Goal: Task Accomplishment & Management: Use online tool/utility

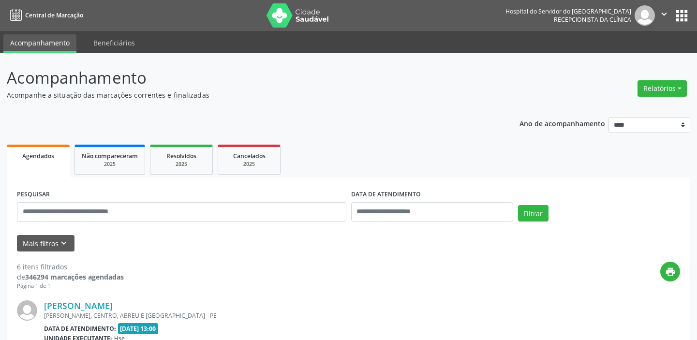
click at [59, 238] on icon "keyboard_arrow_down" at bounding box center [64, 243] width 11 height 11
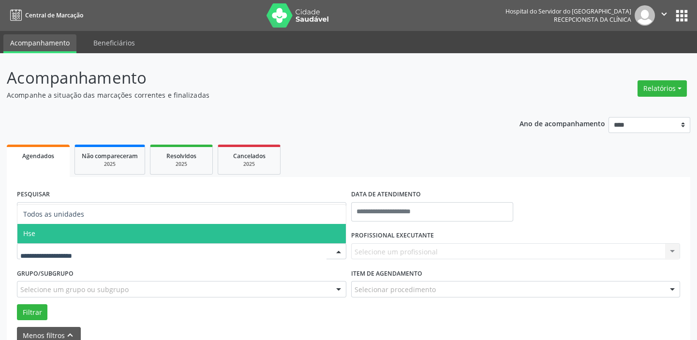
click at [50, 239] on span "Hse" at bounding box center [181, 233] width 328 height 19
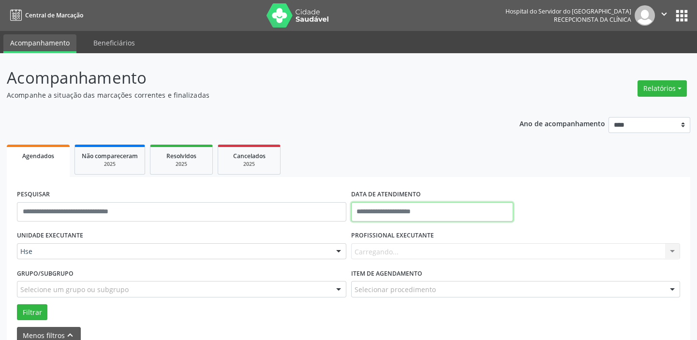
click at [387, 216] on input "text" at bounding box center [432, 211] width 162 height 19
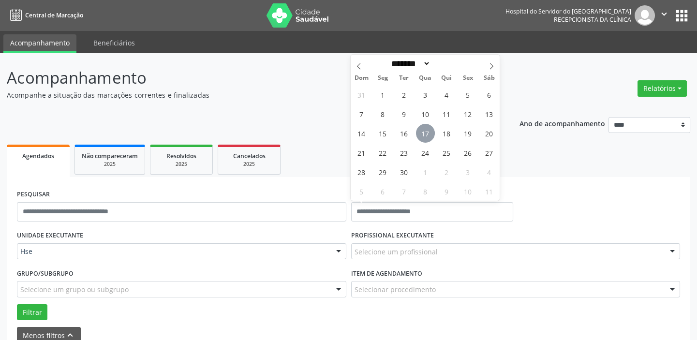
click at [425, 134] on span "17" at bounding box center [425, 133] width 19 height 19
type input "**********"
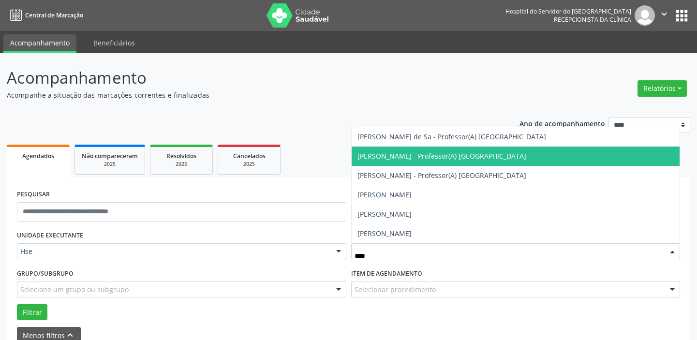
type input "*****"
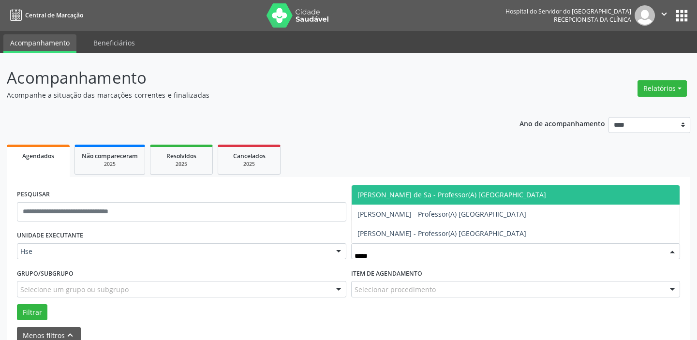
click at [382, 195] on span "[PERSON_NAME] de Sa - Professor(A) [GEOGRAPHIC_DATA]" at bounding box center [451, 194] width 189 height 9
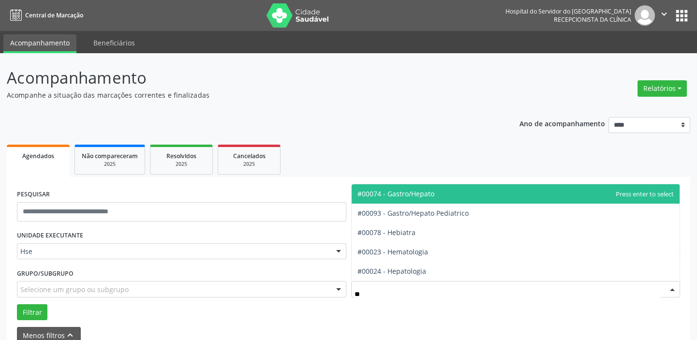
type input "***"
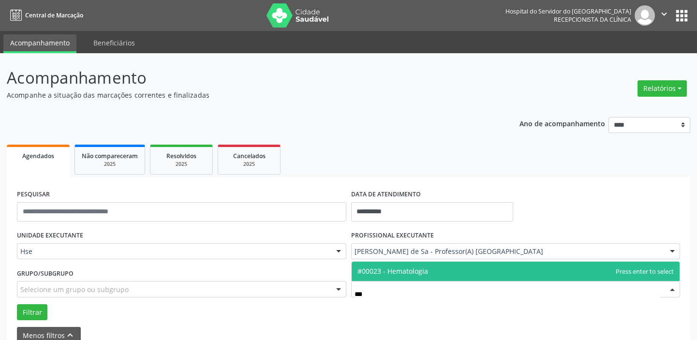
click at [372, 276] on span "#00023 - Hematologia" at bounding box center [516, 271] width 328 height 19
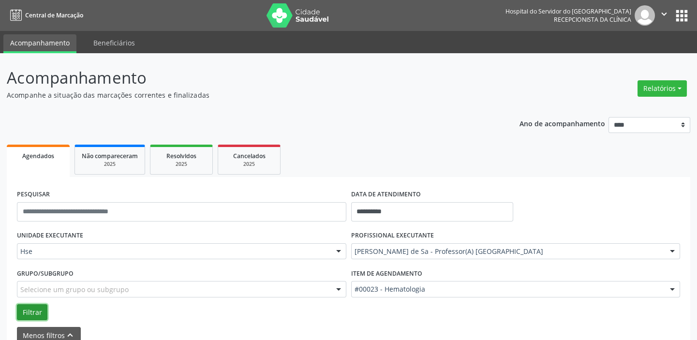
click at [33, 306] on button "Filtrar" at bounding box center [32, 312] width 30 height 16
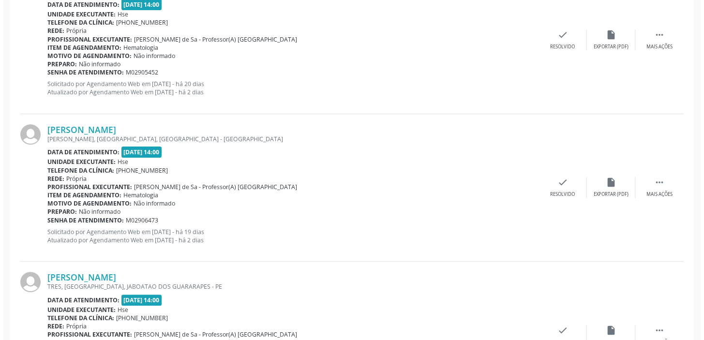
scroll to position [620, 0]
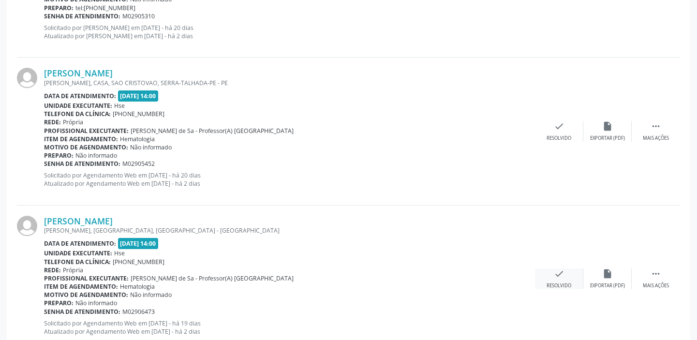
click at [566, 286] on div "Resolvido" at bounding box center [558, 285] width 25 height 7
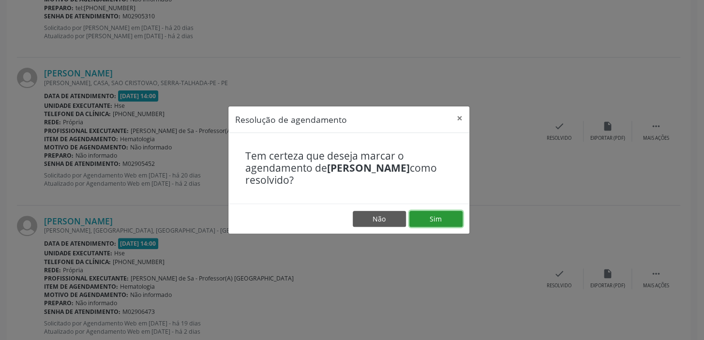
click at [427, 217] on button "Sim" at bounding box center [435, 219] width 53 height 16
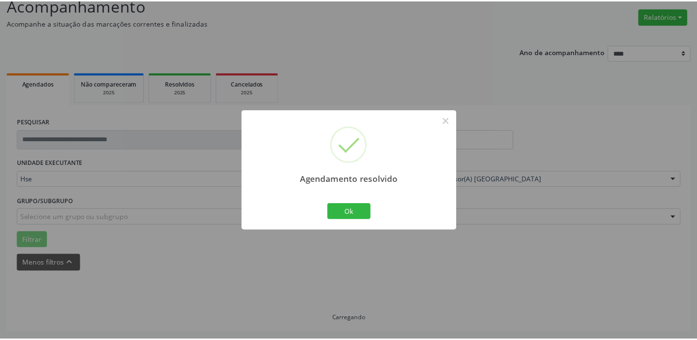
scroll to position [72, 0]
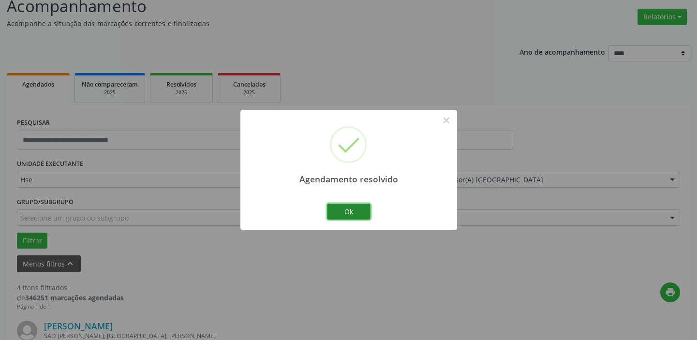
click at [345, 210] on button "Ok" at bounding box center [349, 212] width 44 height 16
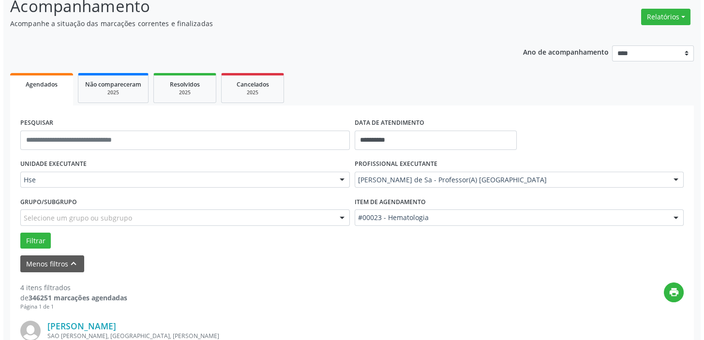
scroll to position [648, 0]
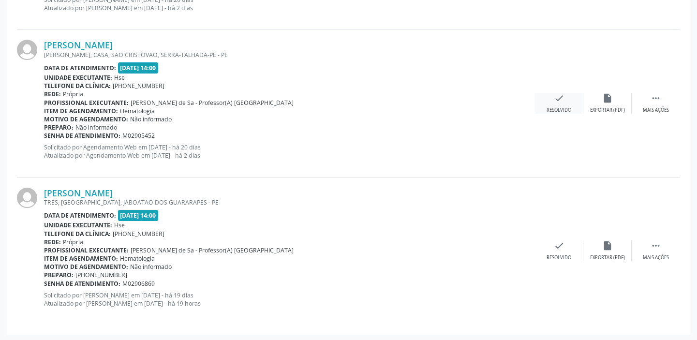
click at [566, 103] on div "check Resolvido" at bounding box center [559, 103] width 48 height 21
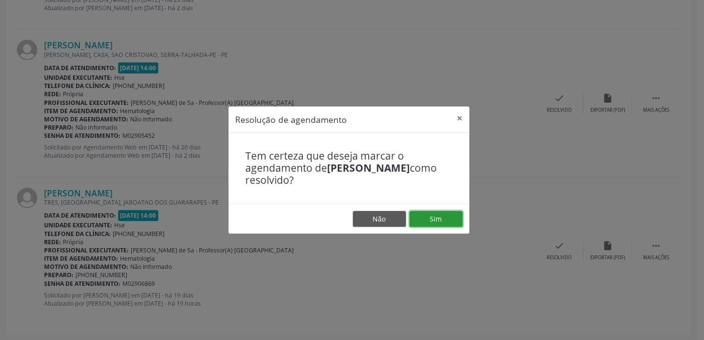
click at [433, 212] on button "Sim" at bounding box center [435, 219] width 53 height 16
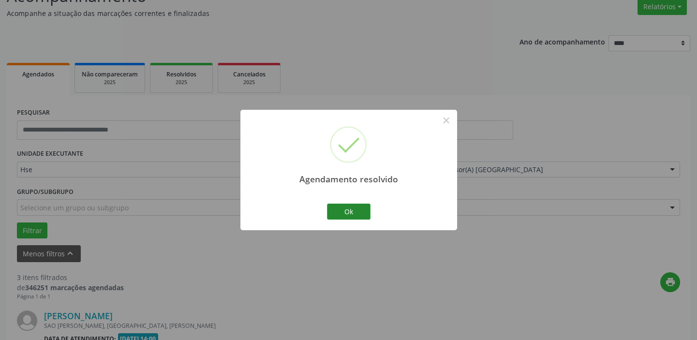
scroll to position [501, 0]
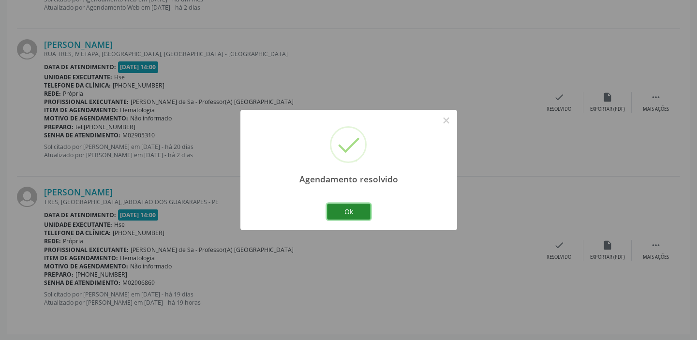
click at [349, 207] on button "Ok" at bounding box center [349, 212] width 44 height 16
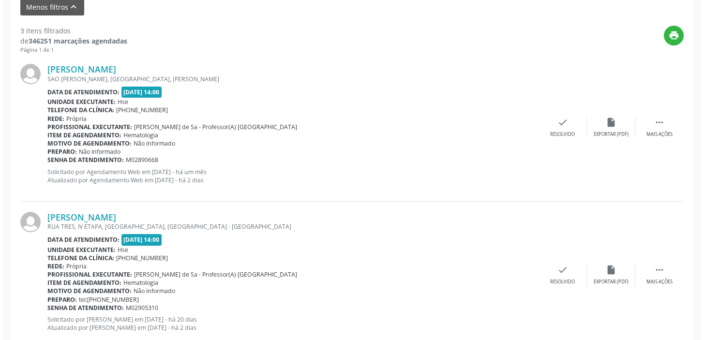
scroll to position [325, 0]
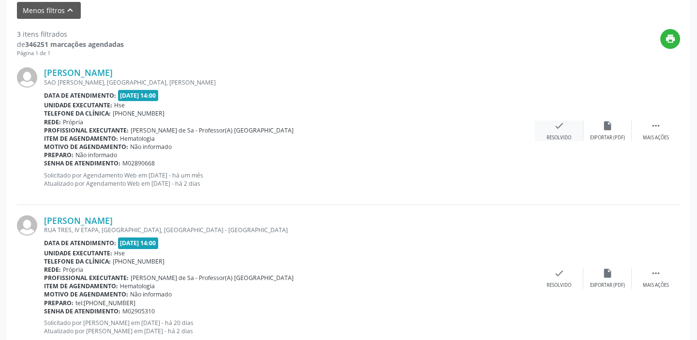
click at [565, 131] on div "check Resolvido" at bounding box center [559, 130] width 48 height 21
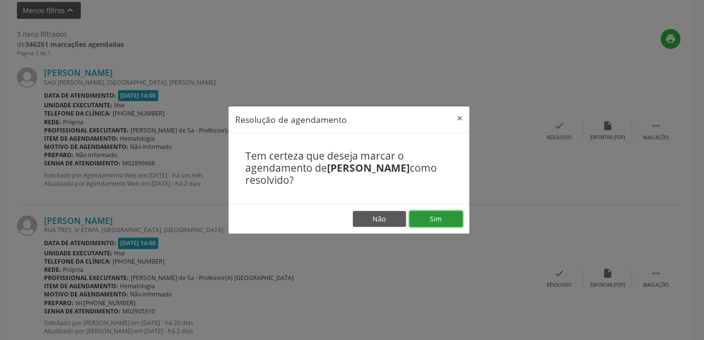
click at [444, 224] on button "Sim" at bounding box center [435, 219] width 53 height 16
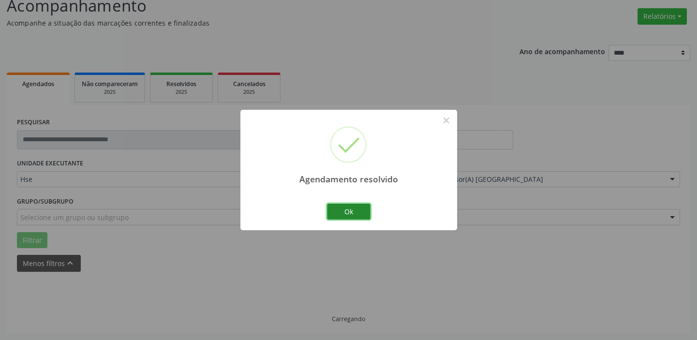
click at [355, 209] on button "Ok" at bounding box center [349, 212] width 44 height 16
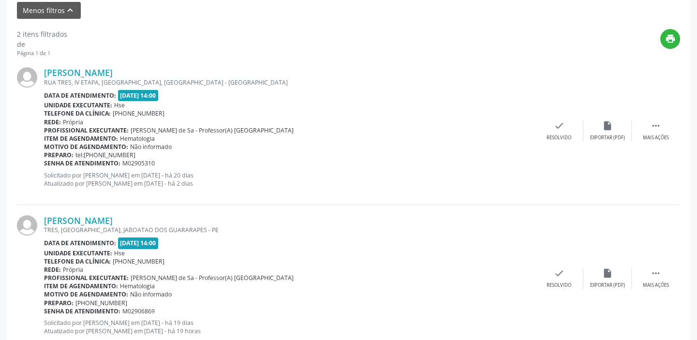
scroll to position [353, 0]
